Goal: Navigation & Orientation: Find specific page/section

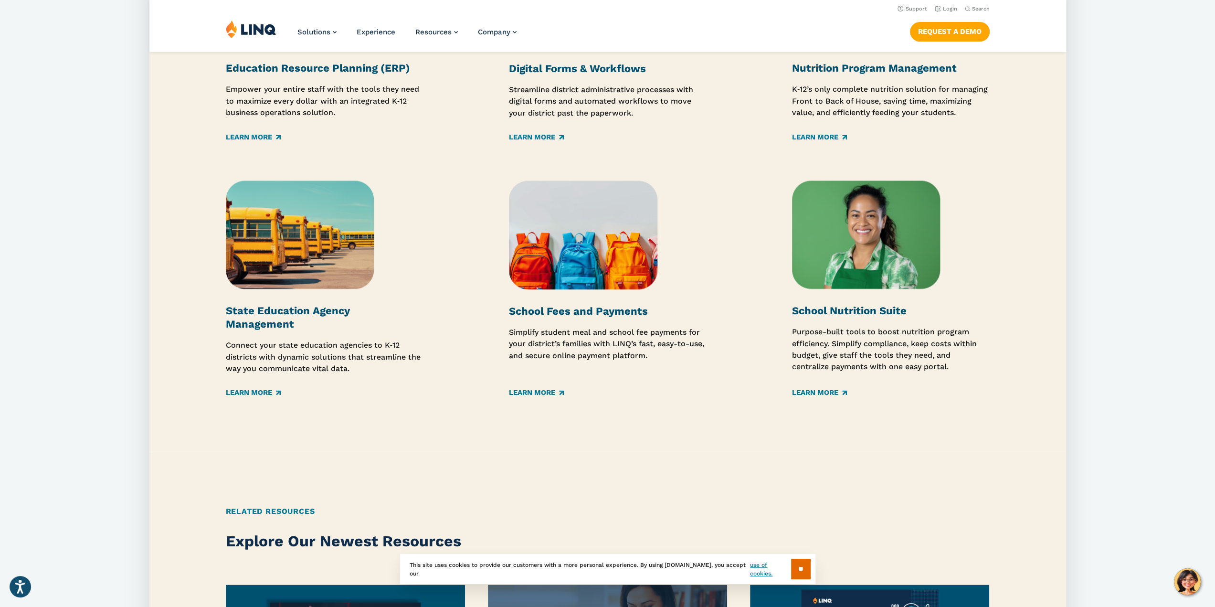
scroll to position [1337, 0]
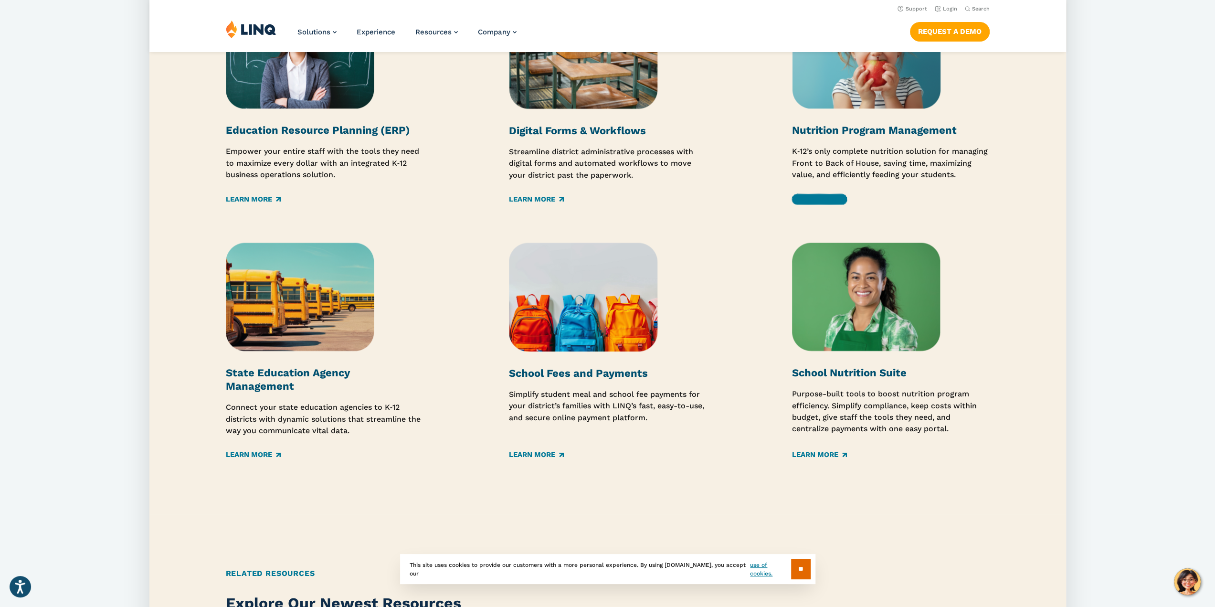
drag, startPoint x: 852, startPoint y: 132, endPoint x: 820, endPoint y: 204, distance: 79.3
drag, startPoint x: 820, startPoint y: 204, endPoint x: 822, endPoint y: 198, distance: 6.4
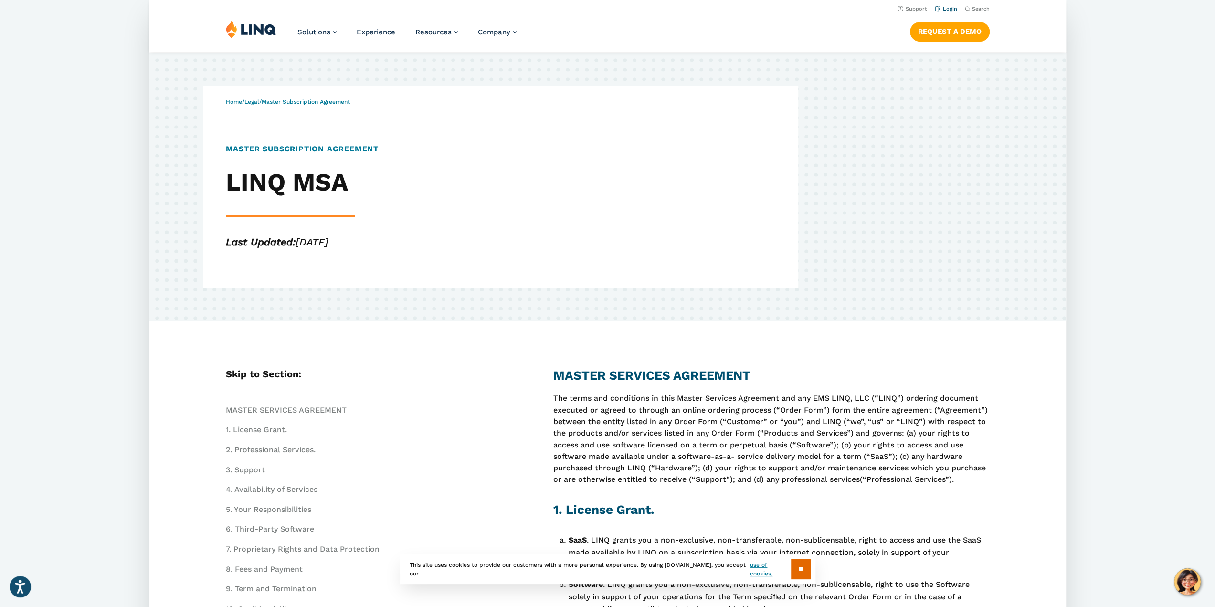
click at [946, 7] on link "Login" at bounding box center [945, 9] width 22 height 6
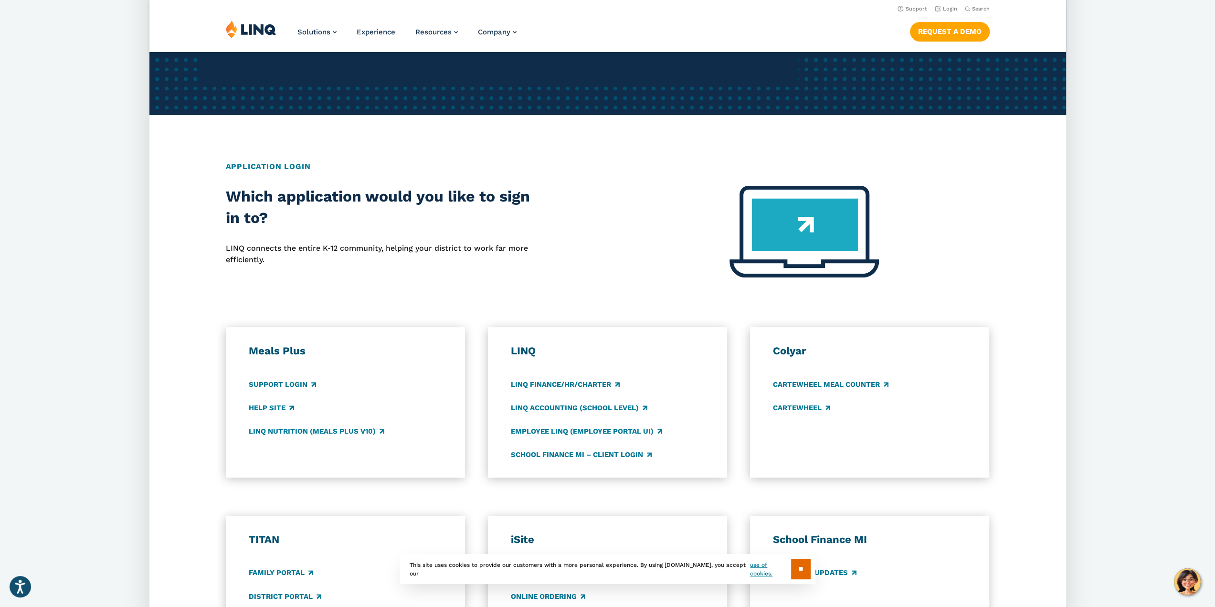
scroll to position [191, 0]
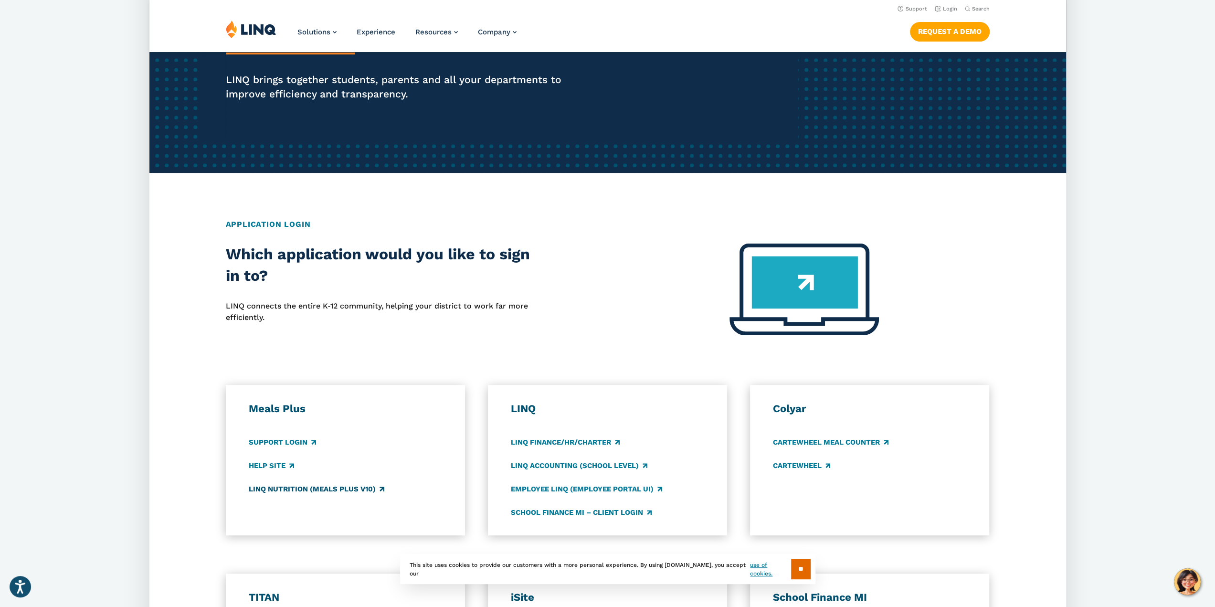
click at [290, 492] on link "LINQ Nutrition (Meals Plus v10)" at bounding box center [317, 489] width 136 height 11
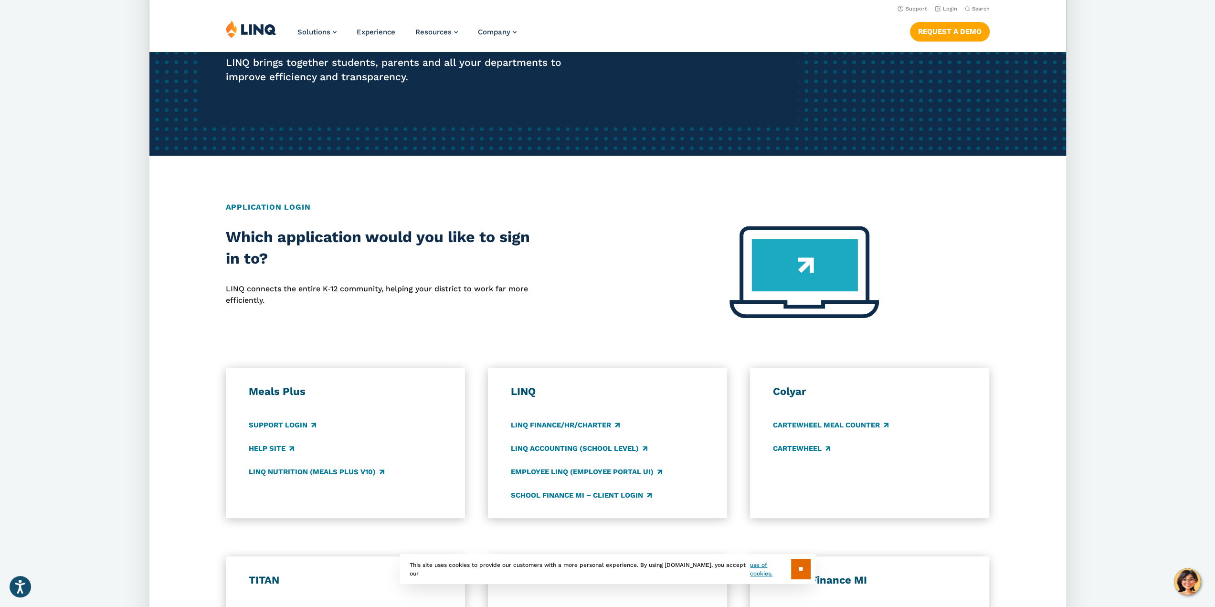
scroll to position [143, 0]
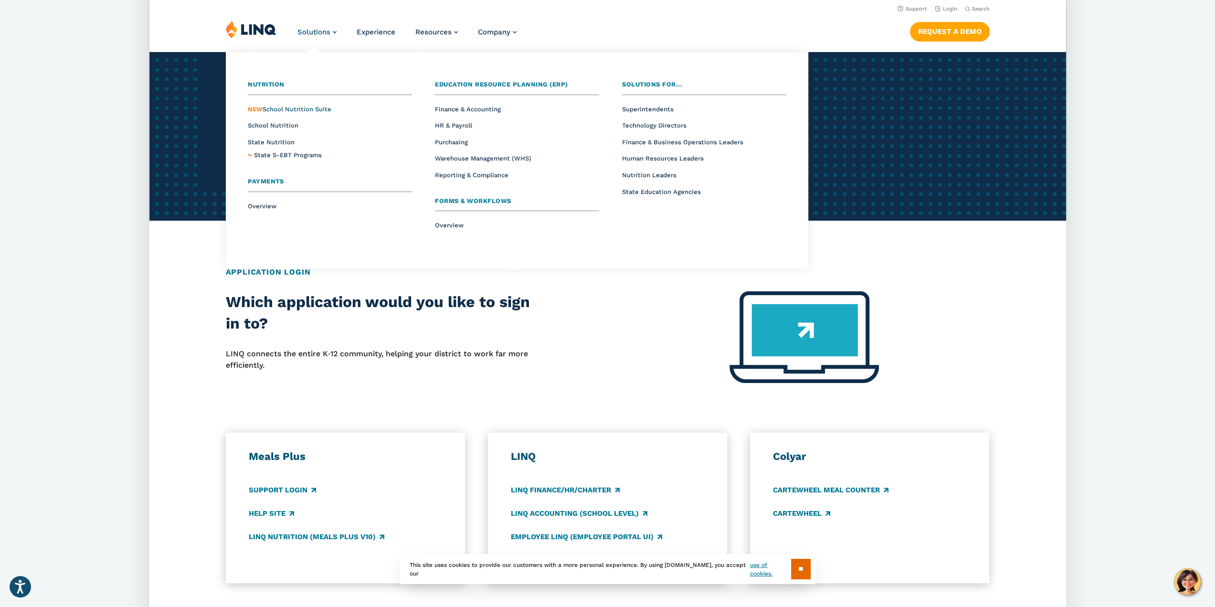
click at [304, 107] on span "NEW School Nutrition Suite" at bounding box center [290, 109] width 84 height 7
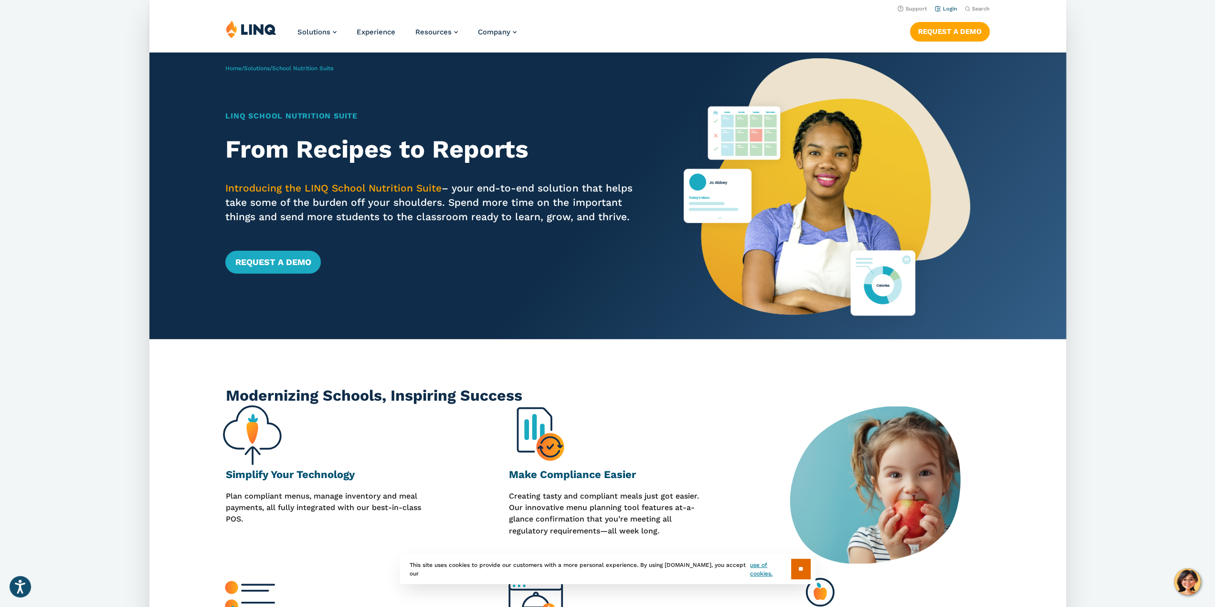
click at [942, 11] on link "Login" at bounding box center [945, 9] width 22 height 6
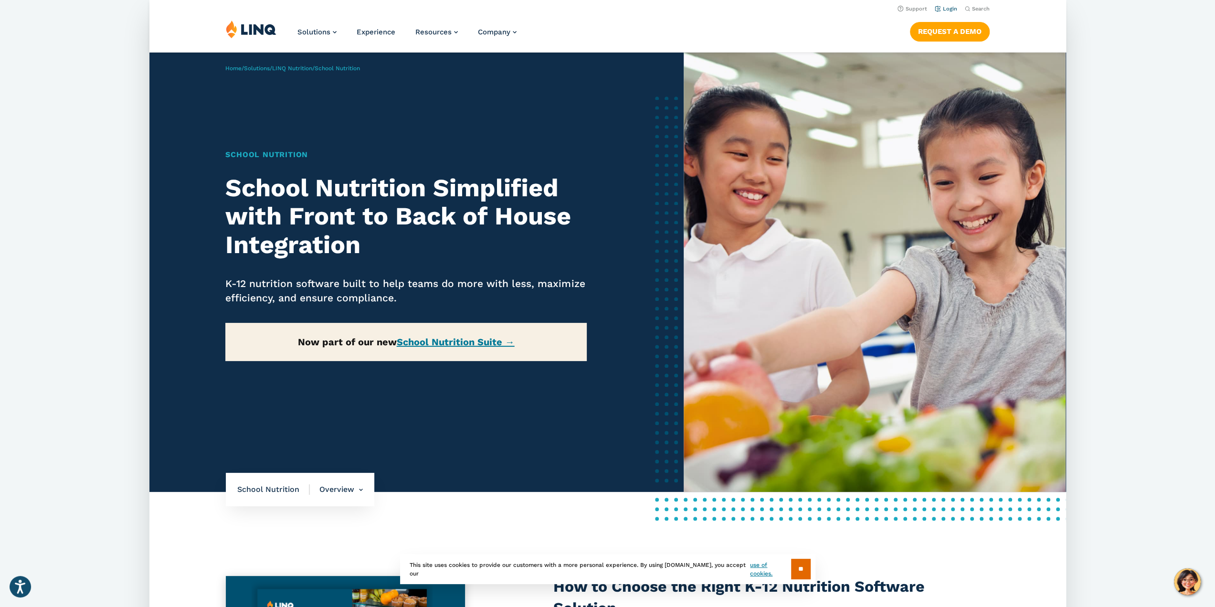
click at [950, 11] on link "Login" at bounding box center [945, 9] width 22 height 6
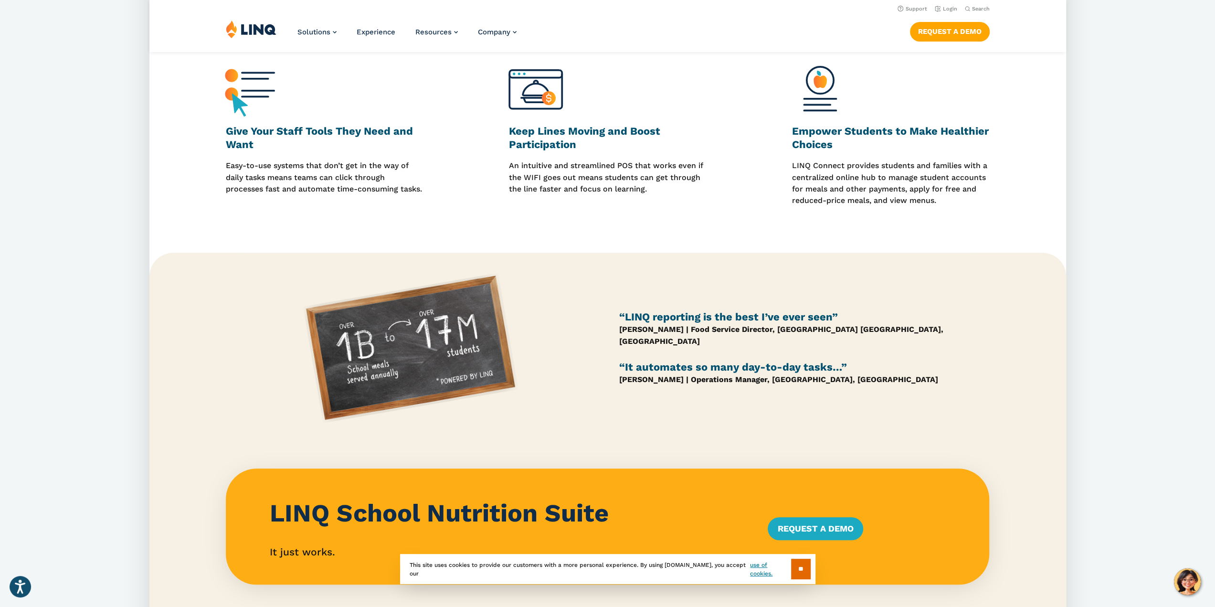
scroll to position [239, 0]
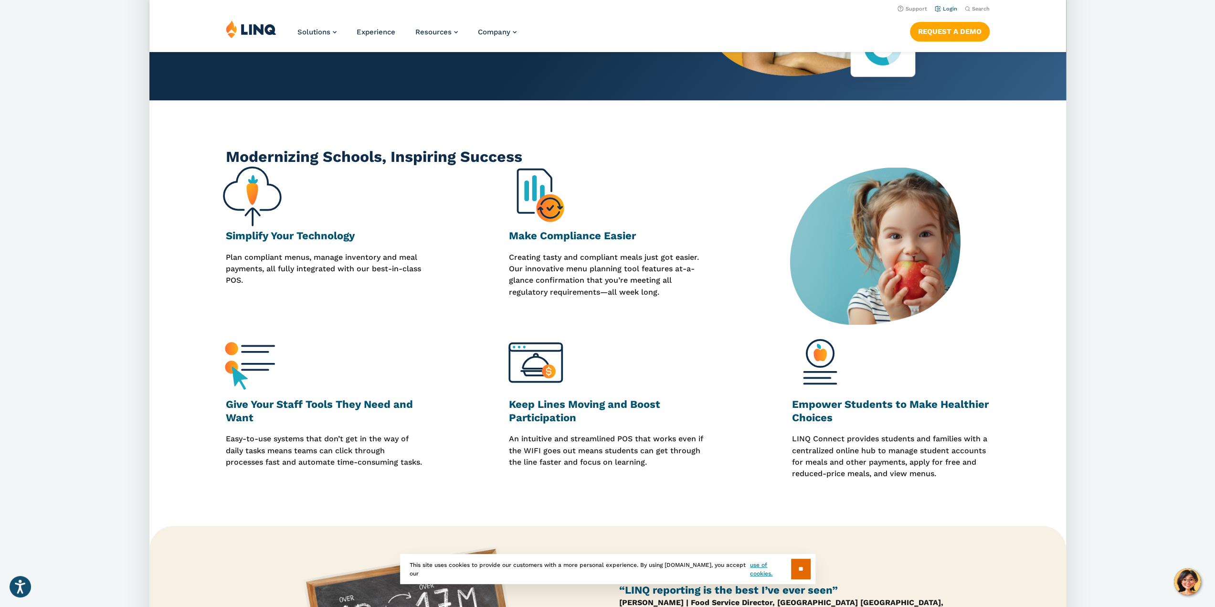
click at [944, 6] on link "Login" at bounding box center [945, 9] width 22 height 6
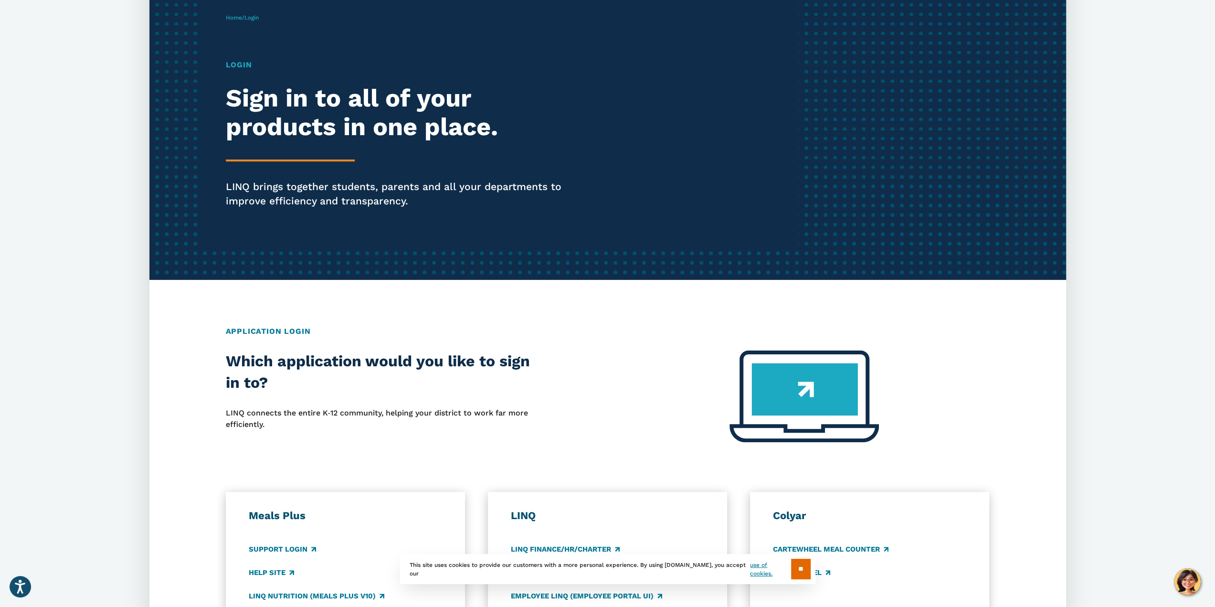
scroll to position [191, 0]
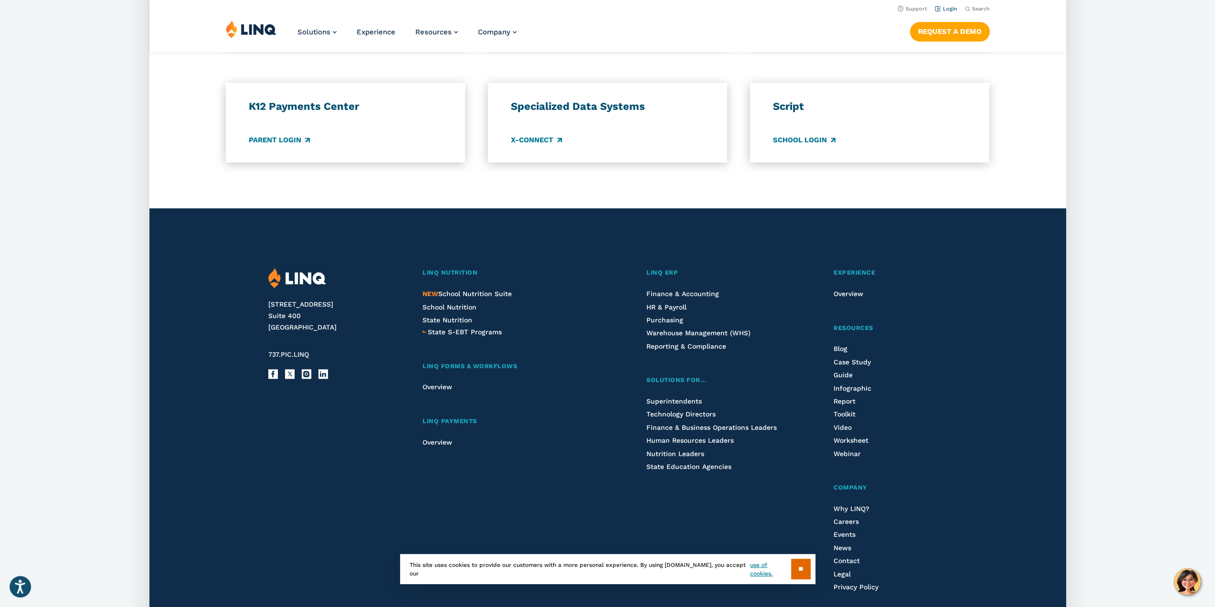
scroll to position [821, 0]
